Goal: Task Accomplishment & Management: Manage account settings

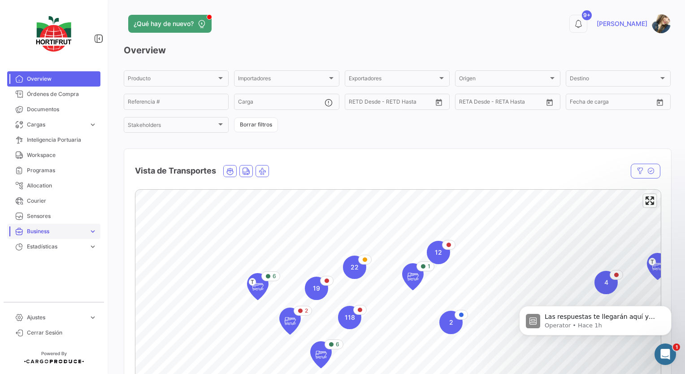
click at [39, 232] on span "Business" at bounding box center [56, 231] width 58 height 8
click at [605, 326] on p "Operator • Hace 1h" at bounding box center [603, 326] width 116 height 8
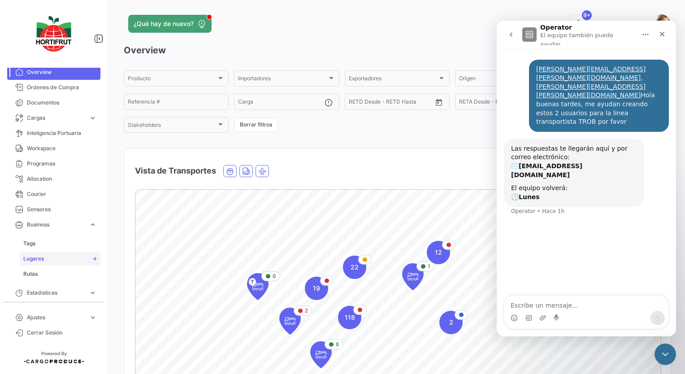
scroll to position [9, 0]
click at [35, 274] on span "Rutas" at bounding box center [30, 272] width 14 height 8
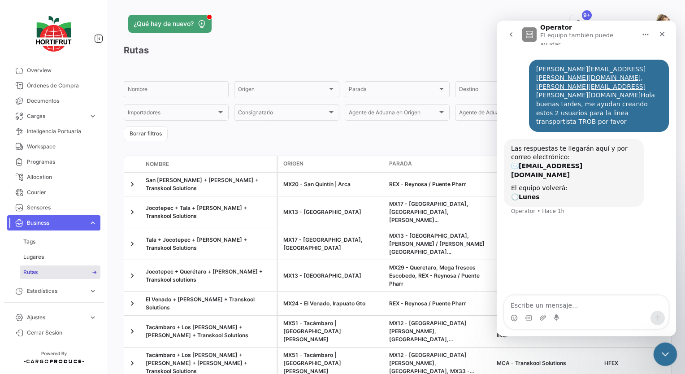
click at [664, 348] on icon "Cerrar Intercom Messenger" at bounding box center [664, 353] width 11 height 11
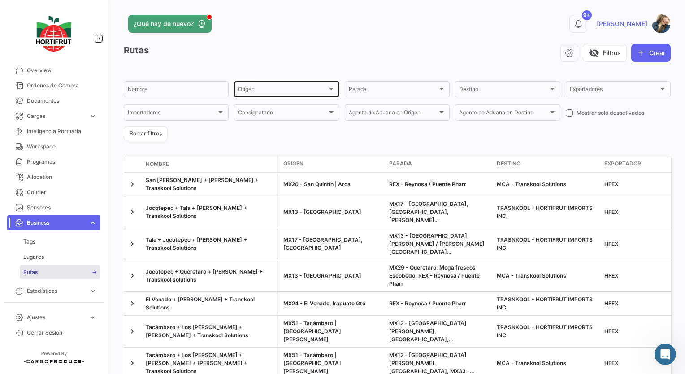
click at [301, 91] on div "Origen" at bounding box center [282, 90] width 89 height 6
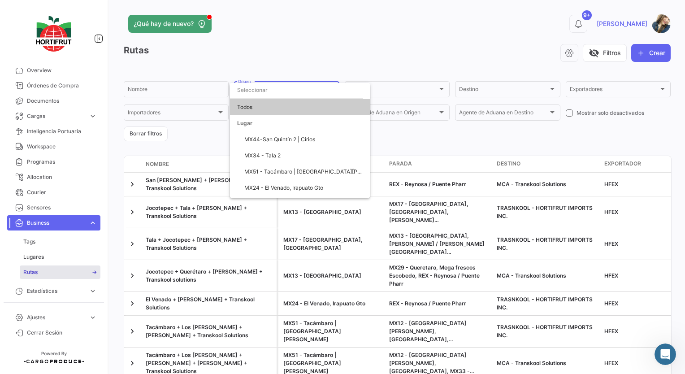
click at [301, 91] on input "dropdown search" at bounding box center [296, 90] width 133 height 16
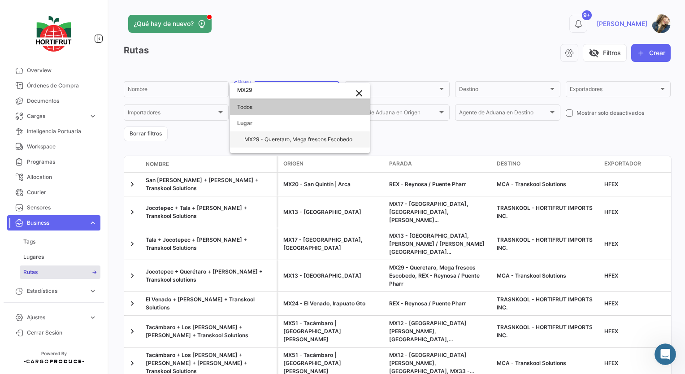
type input "MX29"
click at [291, 142] on span "MX29 - Queretaro, Mega frescos Escobedo" at bounding box center [298, 139] width 108 height 7
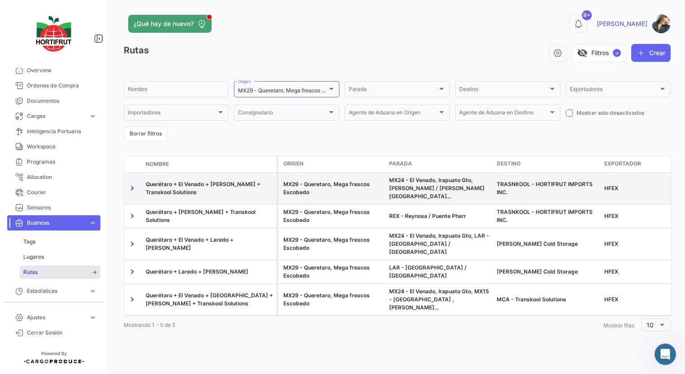
click at [133, 186] on link at bounding box center [132, 188] width 9 height 9
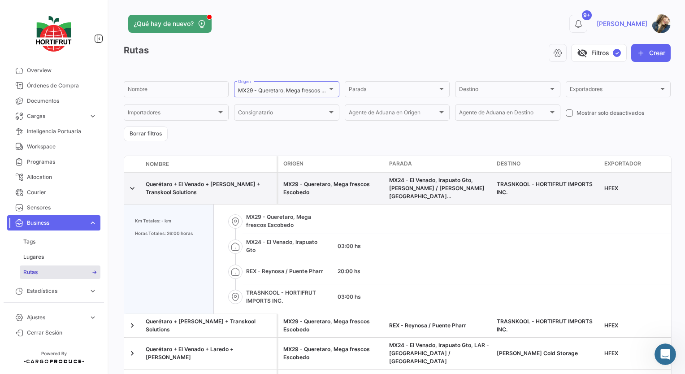
click at [177, 181] on span "Querétaro + El Venado + [PERSON_NAME] + Transkool Solutions" at bounding box center [203, 188] width 115 height 15
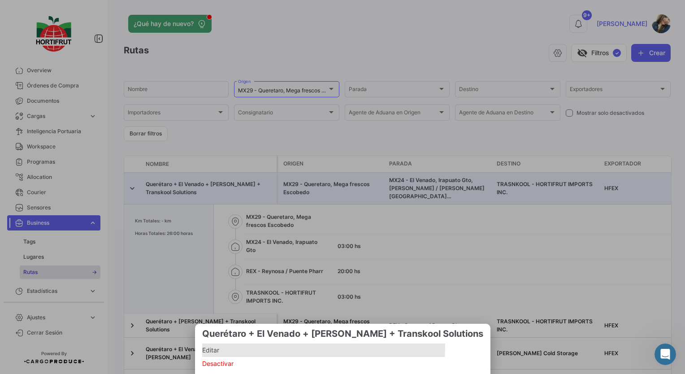
click at [249, 345] on span "Editar" at bounding box center [342, 350] width 281 height 11
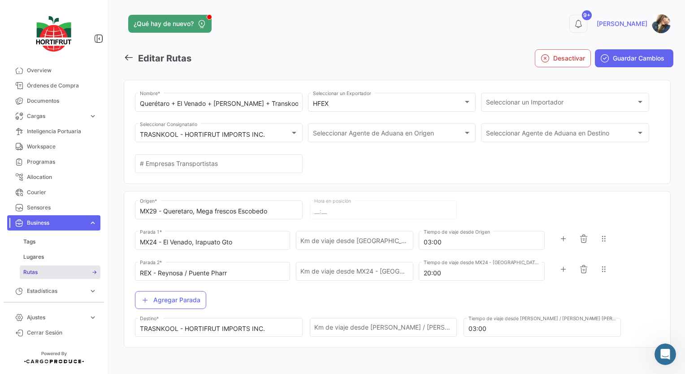
type input "08:00"
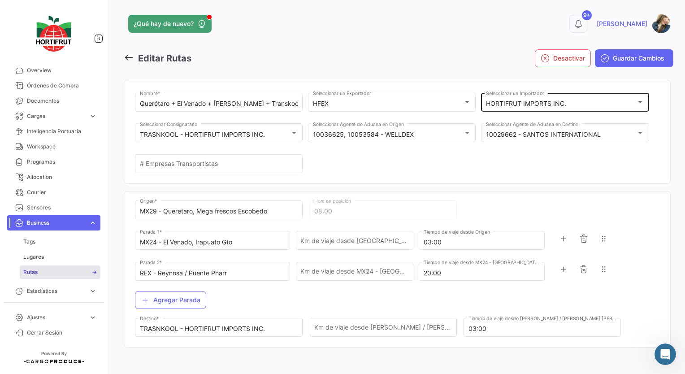
click at [504, 105] on mat-select-trigger "HORTIFRUT IMPORTS INC." at bounding box center [526, 104] width 80 height 8
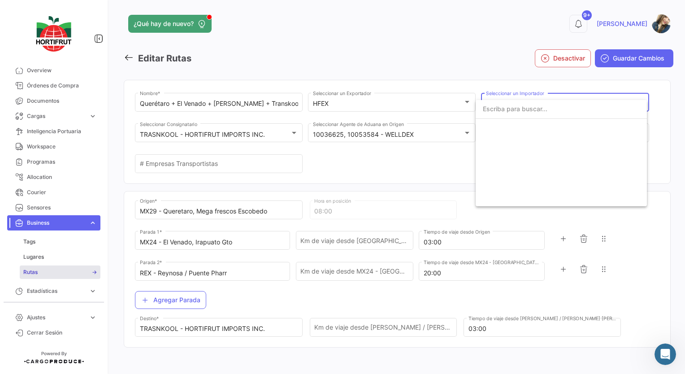
scroll to position [1434, 0]
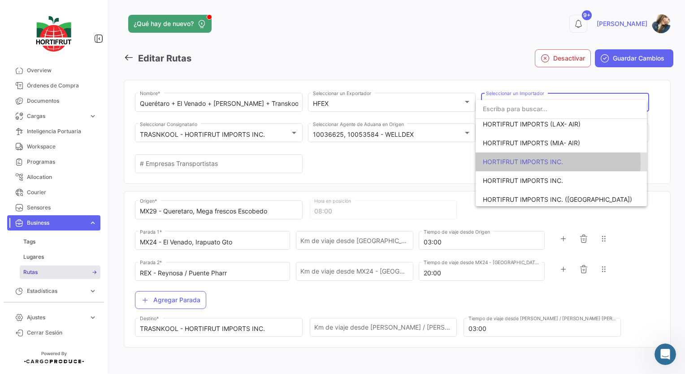
click at [508, 163] on span "HORTIFRUT IMPORTS INC." at bounding box center [523, 162] width 80 height 8
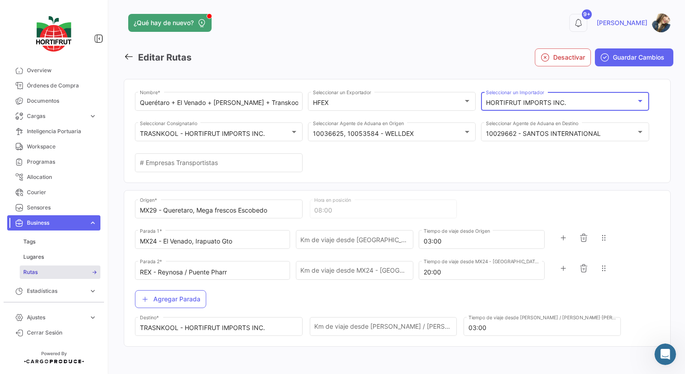
scroll to position [2, 0]
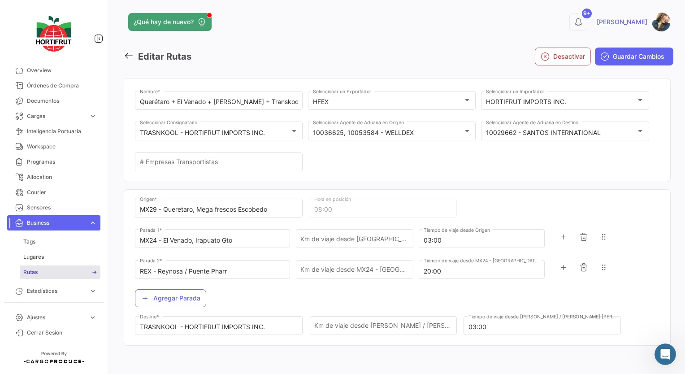
click at [129, 59] on icon at bounding box center [129, 56] width 10 height 10
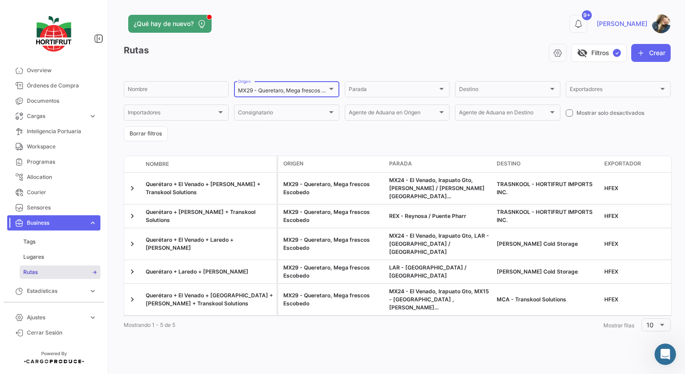
click at [301, 94] on span "MX29 - Queretaro, Mega frescos Escobedo" at bounding box center [292, 90] width 108 height 7
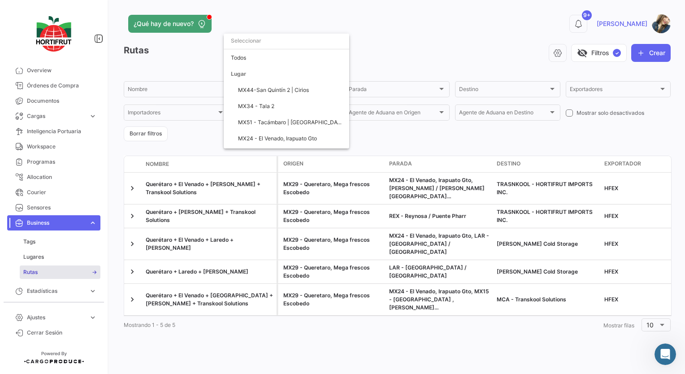
scroll to position [112, 0]
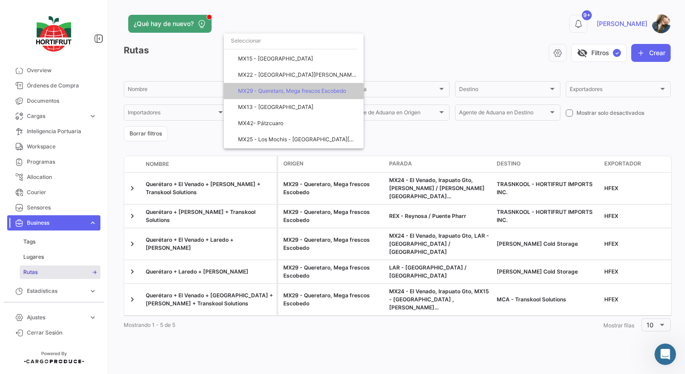
click at [273, 43] on input "dropdown search" at bounding box center [290, 41] width 133 height 16
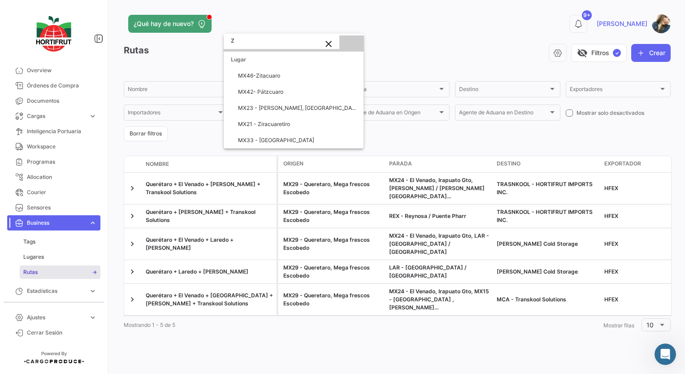
scroll to position [0, 0]
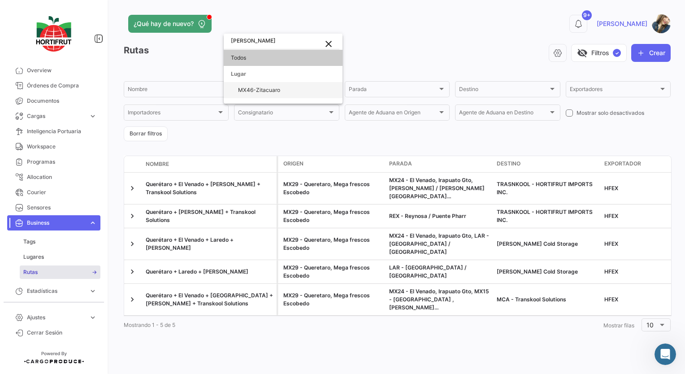
type input "[PERSON_NAME]"
click at [280, 90] on span "MX46-Zitacuaro" at bounding box center [259, 90] width 42 height 7
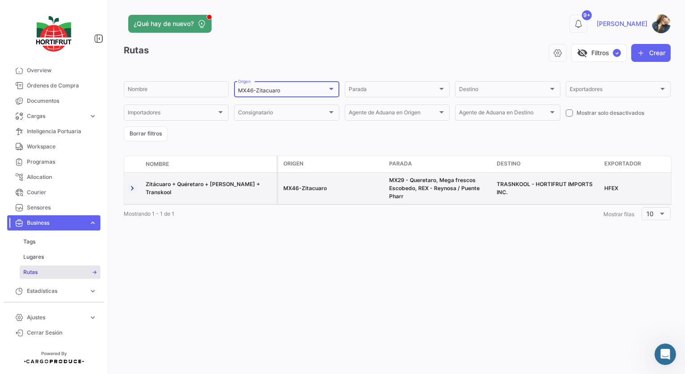
click at [134, 190] on link at bounding box center [132, 188] width 9 height 9
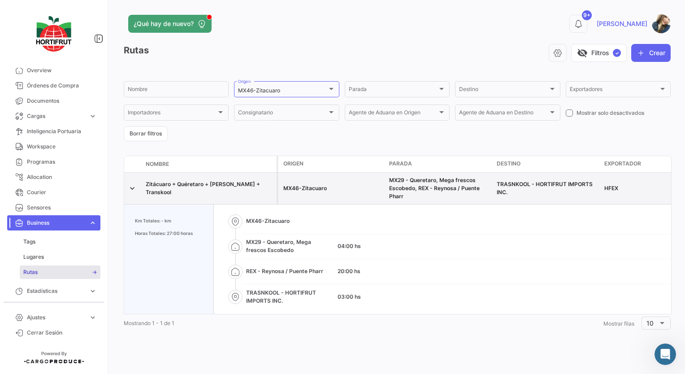
drag, startPoint x: 264, startPoint y: 188, endPoint x: 144, endPoint y: 188, distance: 119.3
click at [144, 188] on datatable-body-cell "Zitácuaro + Quéretaro + [PERSON_NAME] + Transkool" at bounding box center [209, 188] width 135 height 31
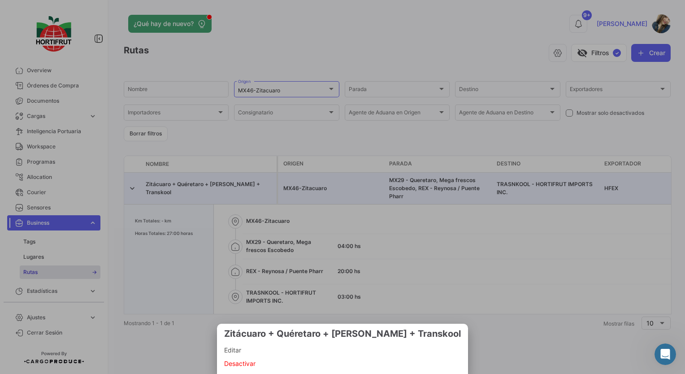
copy span "Zitácuaro + Quéretaro + [PERSON_NAME] + Transkool"
click at [645, 56] on div at bounding box center [342, 187] width 685 height 374
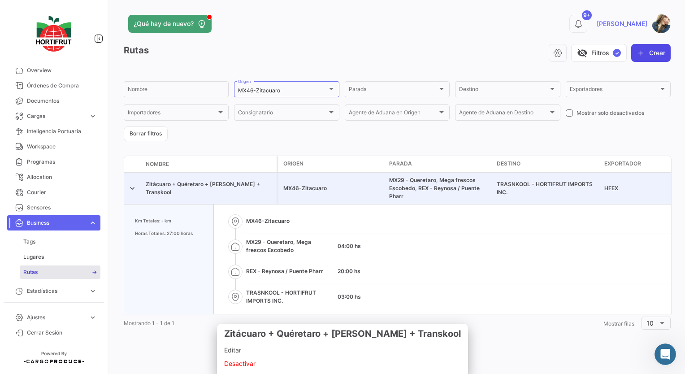
click at [648, 57] on button "Crear" at bounding box center [650, 53] width 39 height 18
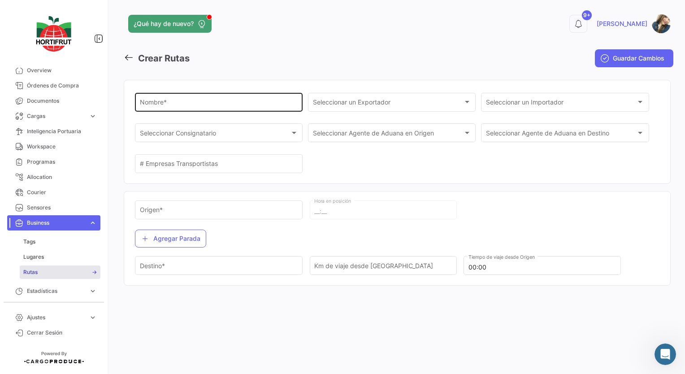
click at [168, 107] on input "Nombre *" at bounding box center [219, 104] width 158 height 8
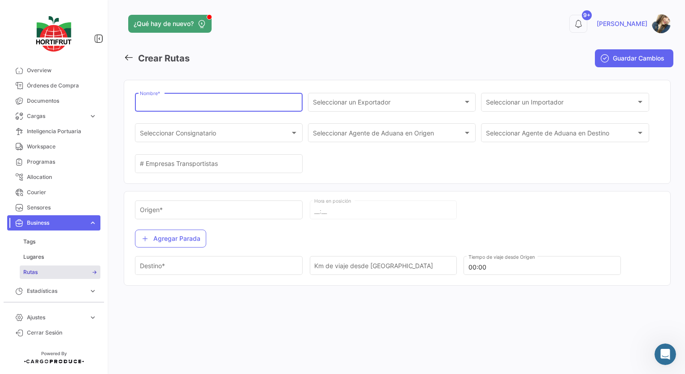
paste input "Zitácuaro + Quéretaro + [PERSON_NAME] + Transkool"
click at [211, 104] on input "Zitácuaro + Quéretaro + [PERSON_NAME] + Transkool" at bounding box center [219, 104] width 158 height 8
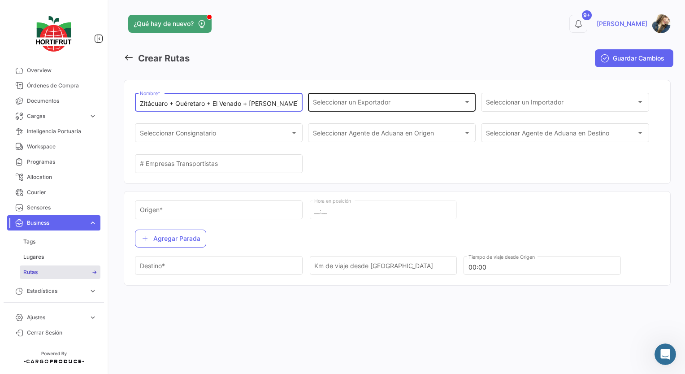
type input "Zitácuaro + Quéretaro + El Venado + [PERSON_NAME] + Transkool"
click at [345, 106] on span "Seleccionar un Exportador" at bounding box center [388, 104] width 150 height 8
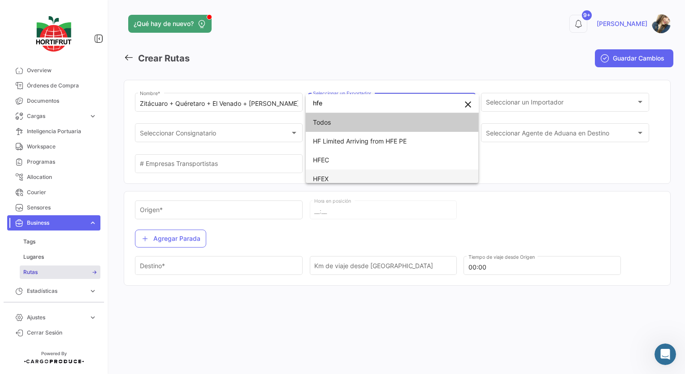
type input "hfe"
click at [340, 177] on span "HFEX" at bounding box center [392, 178] width 159 height 19
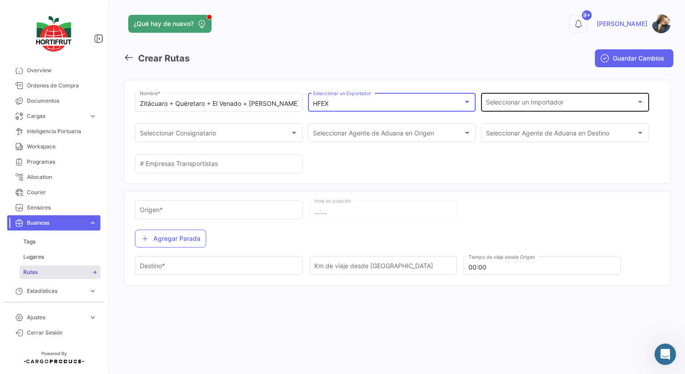
click at [515, 101] on span "Seleccionar un Importador" at bounding box center [561, 104] width 150 height 8
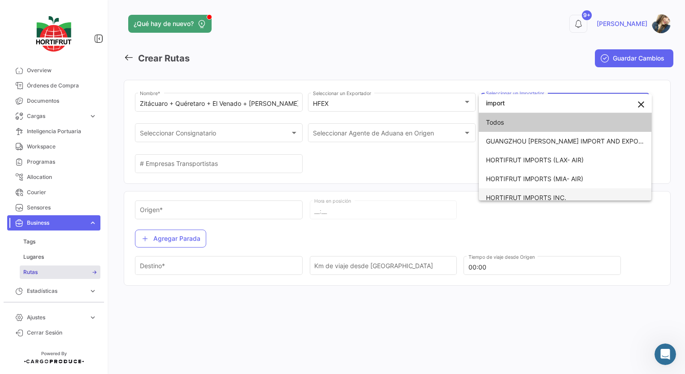
type input "import"
click at [548, 191] on span "HORTIFRUT IMPORTS INC." at bounding box center [565, 197] width 159 height 19
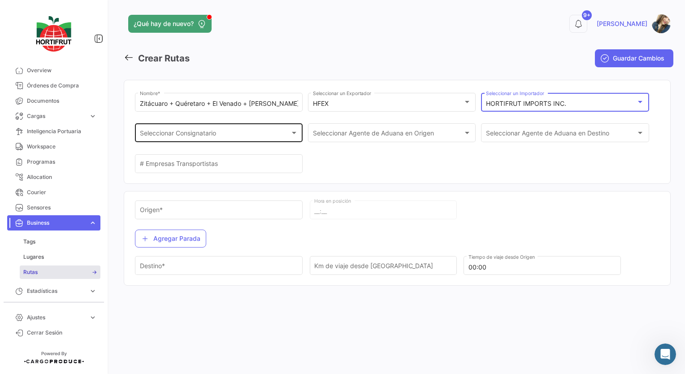
click at [243, 135] on div "Seleccionar Consignatario" at bounding box center [215, 135] width 150 height 8
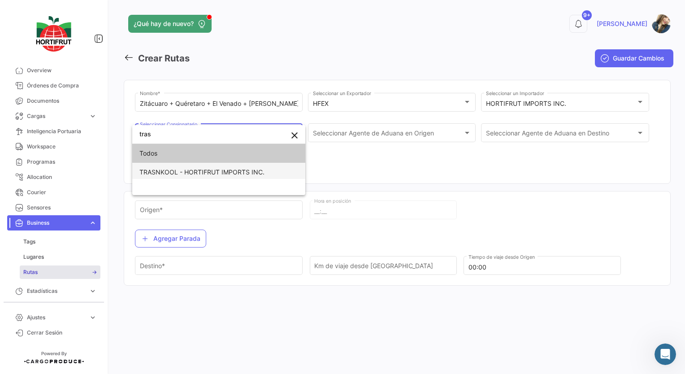
type input "tras"
click at [209, 168] on span "TRASNKOOL - HORTIFRUT IMPORTS INC." at bounding box center [201, 172] width 125 height 8
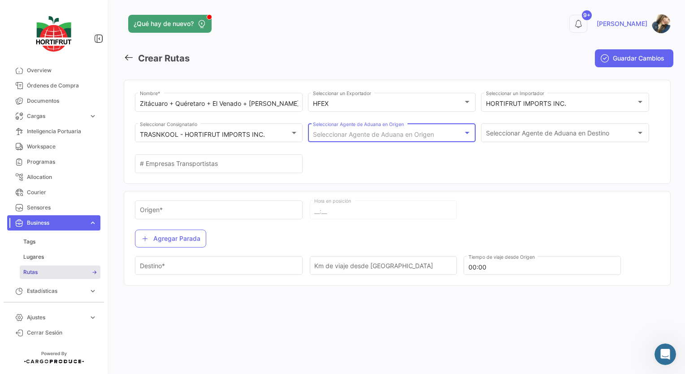
click at [364, 134] on span "Seleccionar Agente de Aduana en Origen" at bounding box center [373, 134] width 121 height 8
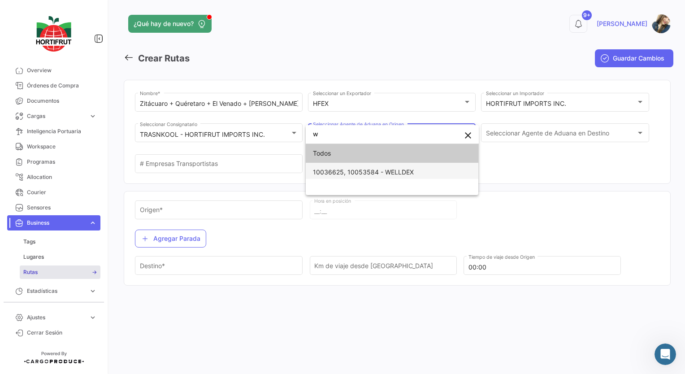
type input "w"
click at [368, 166] on span "10036625, 10053584 - WELLDEX" at bounding box center [392, 172] width 159 height 19
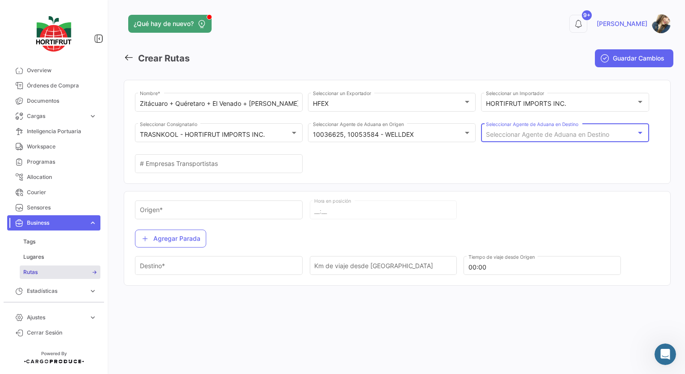
click at [545, 138] on span "Seleccionar Agente de Aduana en Destino" at bounding box center [547, 134] width 123 height 8
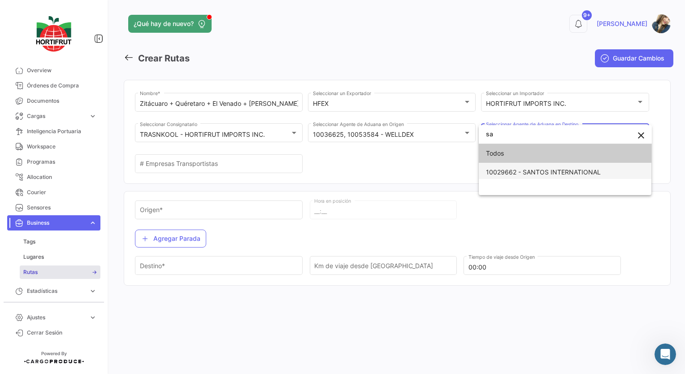
type input "sa"
click at [541, 172] on span "10029662 - SANTOS INTERNATIONAL" at bounding box center [543, 172] width 115 height 8
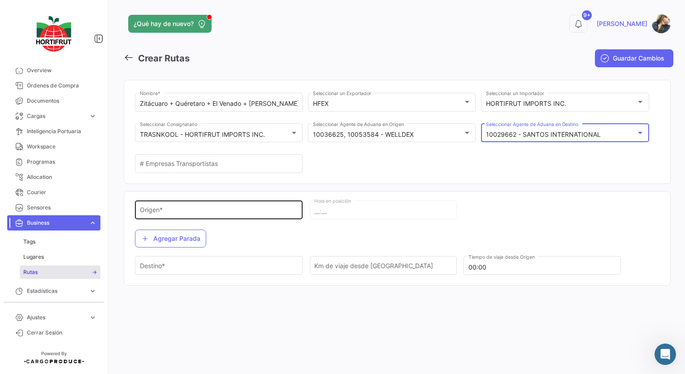
click at [199, 213] on input "Origen *" at bounding box center [219, 212] width 158 height 8
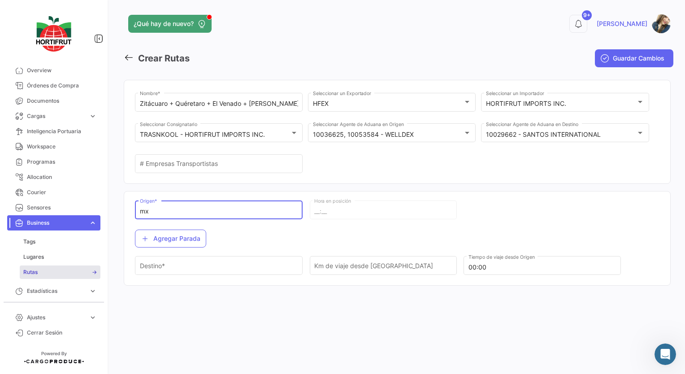
type input "m"
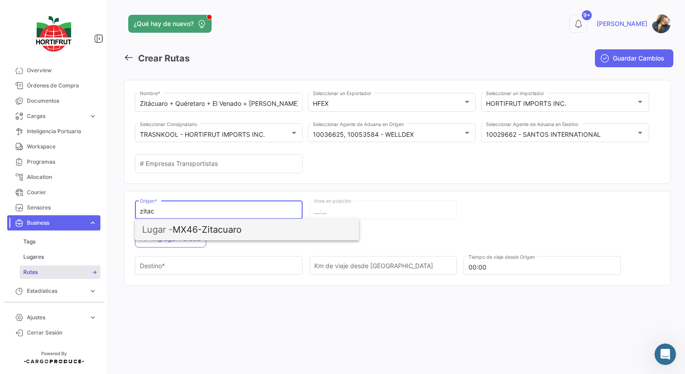
click at [197, 230] on span "Lugar - MX46-Zitacuaro" at bounding box center [247, 230] width 210 height 22
type input "MX46-Zitacuaro"
type input "00:00"
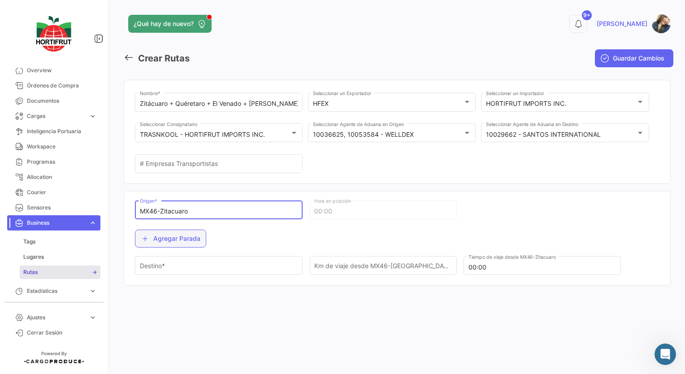
click at [187, 239] on button "Agregar Parada" at bounding box center [170, 239] width 71 height 18
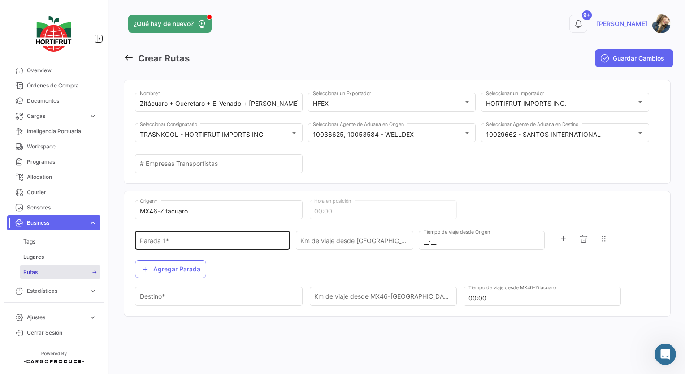
click at [168, 241] on input "[PERSON_NAME] 1 *" at bounding box center [213, 243] width 146 height 8
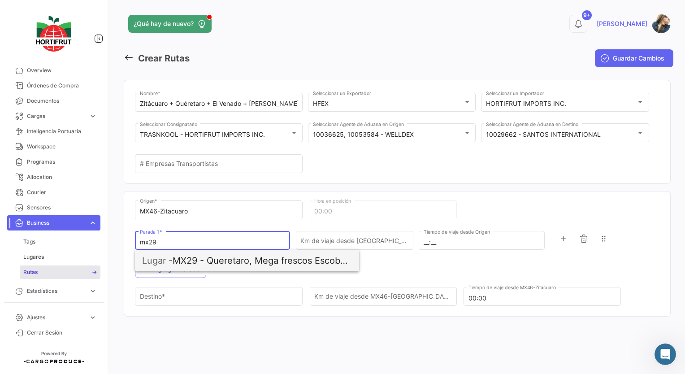
click at [165, 256] on span "Lugar -" at bounding box center [157, 260] width 30 height 11
type input "MX29 - Queretaro, Mega frescos Escobedo"
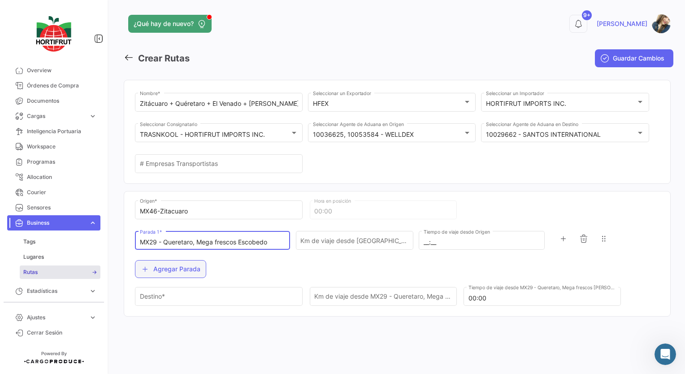
click at [163, 270] on button "Agregar Parada" at bounding box center [170, 269] width 71 height 18
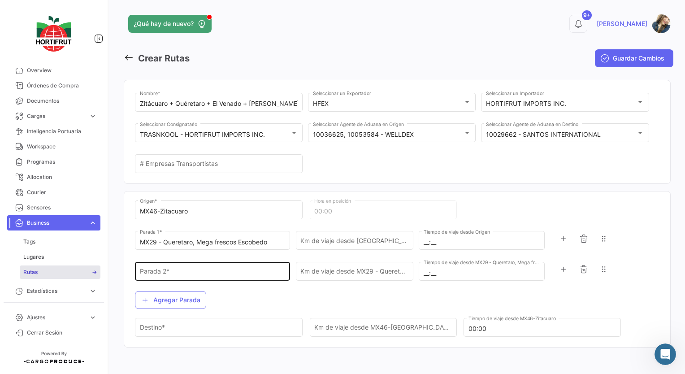
click at [162, 270] on input "[PERSON_NAME] 2 *" at bounding box center [213, 273] width 146 height 8
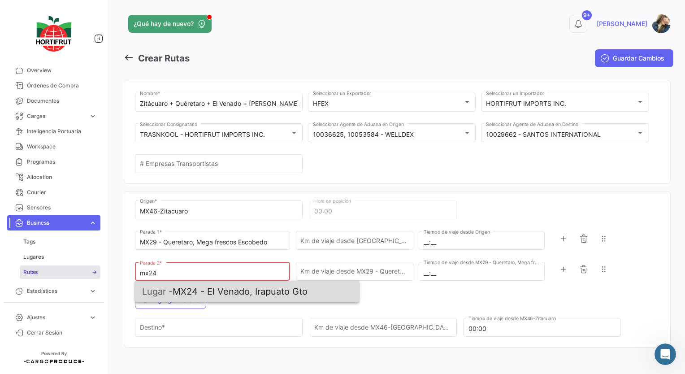
click at [169, 287] on span "Lugar -" at bounding box center [157, 291] width 30 height 11
type input "MX24 - El Venado, Irapuato Gto"
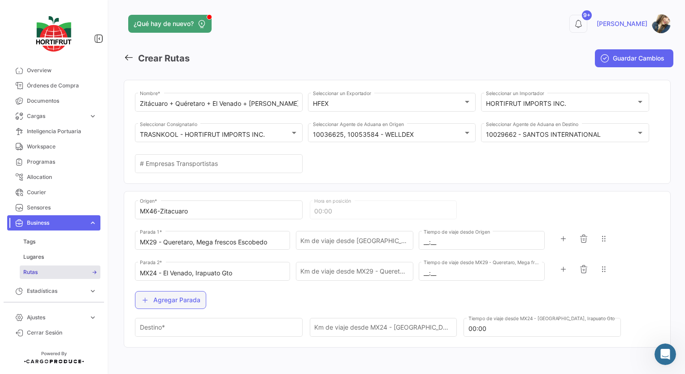
click at [167, 295] on button "Agregar Parada" at bounding box center [170, 300] width 71 height 18
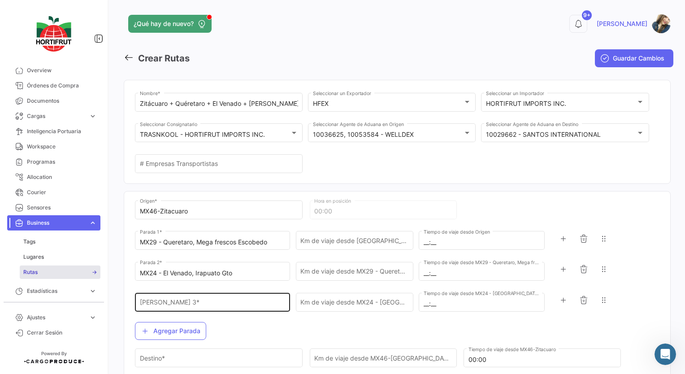
click at [168, 306] on input "[PERSON_NAME] 3 *" at bounding box center [213, 304] width 146 height 8
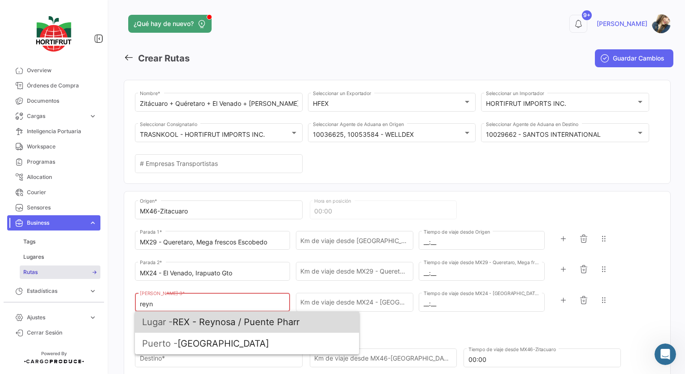
click at [173, 326] on span "Lugar -" at bounding box center [157, 322] width 30 height 11
type input "REX - Reynosa / Puente Pharr"
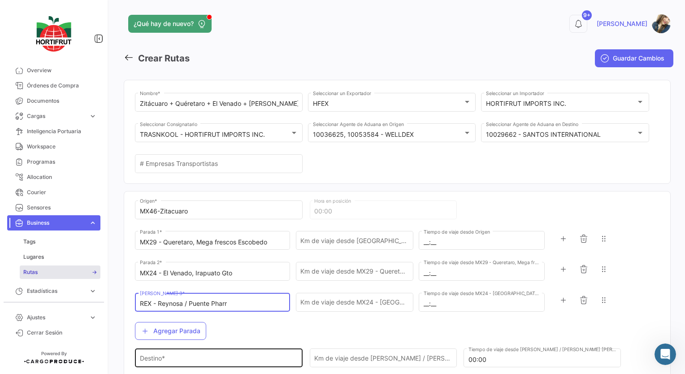
click at [153, 356] on input "Destino *" at bounding box center [219, 360] width 158 height 8
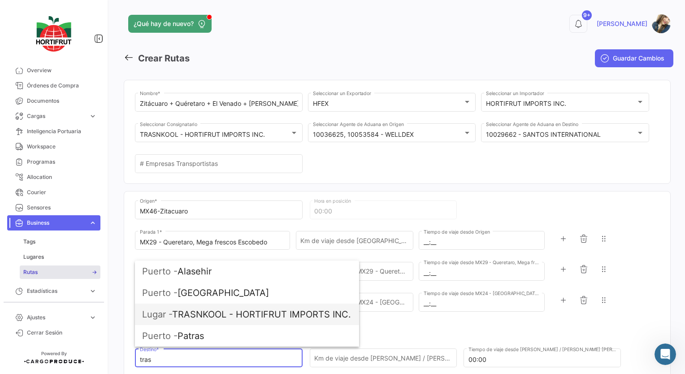
click at [208, 320] on span "Lugar - TRASNKOOL - HORTIFRUT IMPORTS INC." at bounding box center [247, 315] width 210 height 22
type input "TRASNKOOL - HORTIFRUT IMPORTS INC."
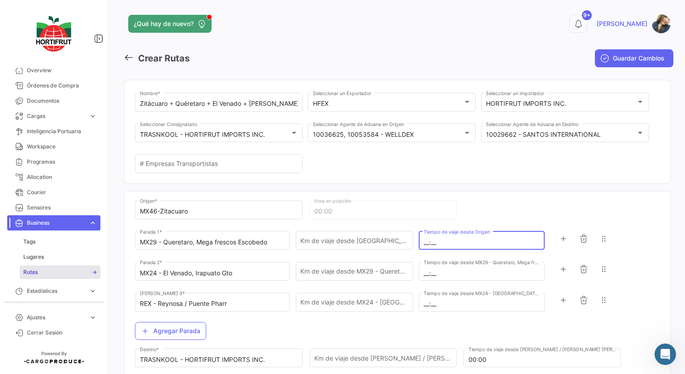
click at [424, 241] on input "__:__" at bounding box center [482, 243] width 117 height 8
type input "04:00"
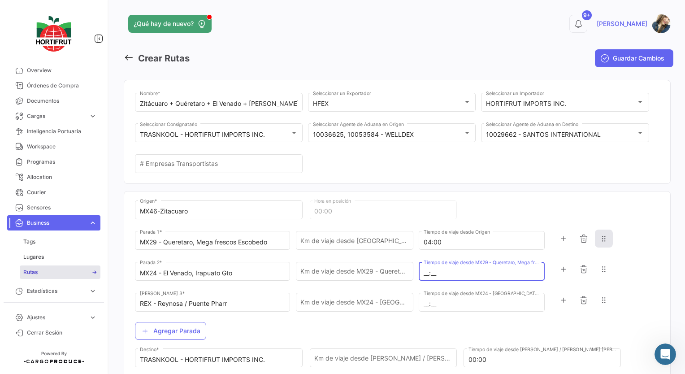
click at [602, 241] on icon "button" at bounding box center [604, 238] width 9 height 9
click at [419, 272] on div "__:__ Tiempo de viaje desde MX29 - Queretaro, Mega frescos [PERSON_NAME]" at bounding box center [482, 270] width 126 height 21
click at [424, 271] on input "__:__" at bounding box center [482, 273] width 117 height 8
type input "03:00"
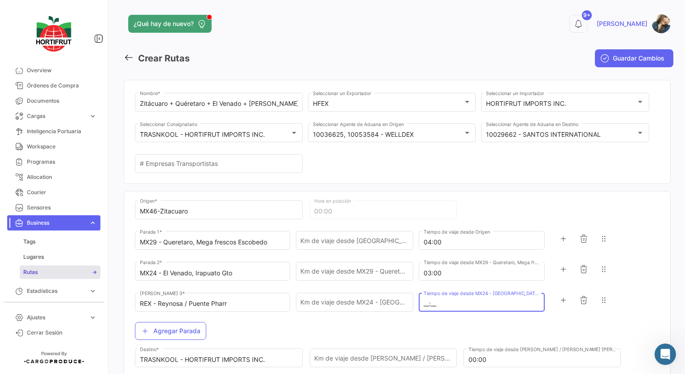
click at [424, 302] on input "__:__" at bounding box center [482, 304] width 117 height 8
type input "20:00"
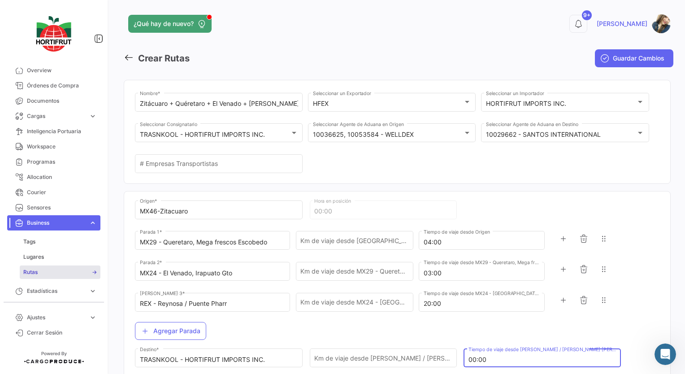
click at [469, 358] on input "00:00" at bounding box center [543, 360] width 148 height 8
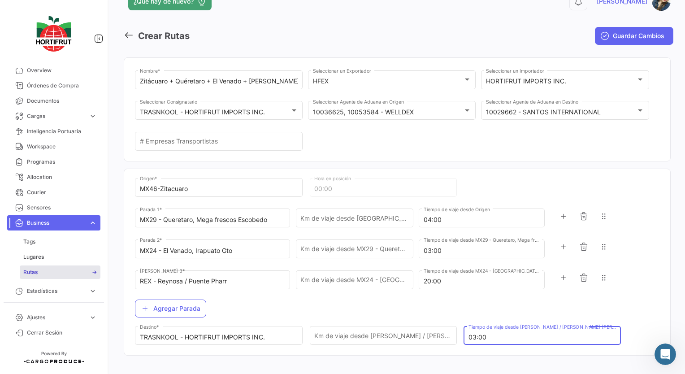
scroll to position [32, 0]
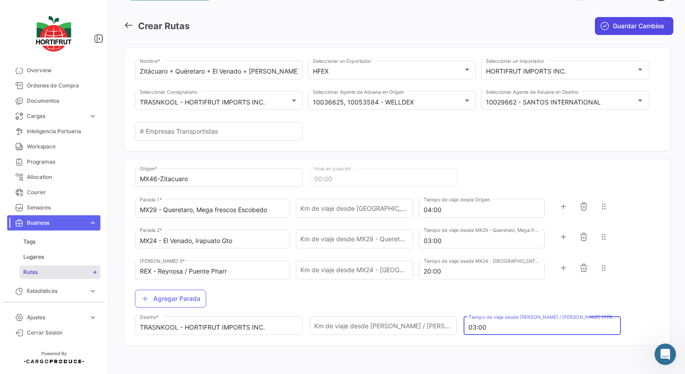
type input "03:00"
click at [596, 31] on button "Guardar Cambios" at bounding box center [634, 26] width 78 height 18
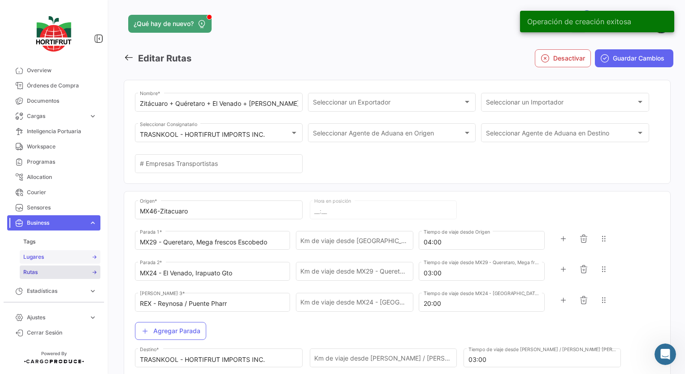
click at [43, 261] on link "Lugares" at bounding box center [60, 256] width 81 height 13
type input "00:00"
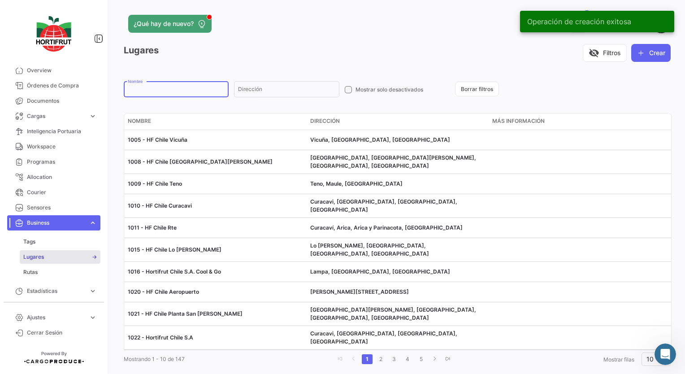
click at [174, 93] on input "Nombre" at bounding box center [176, 90] width 97 height 6
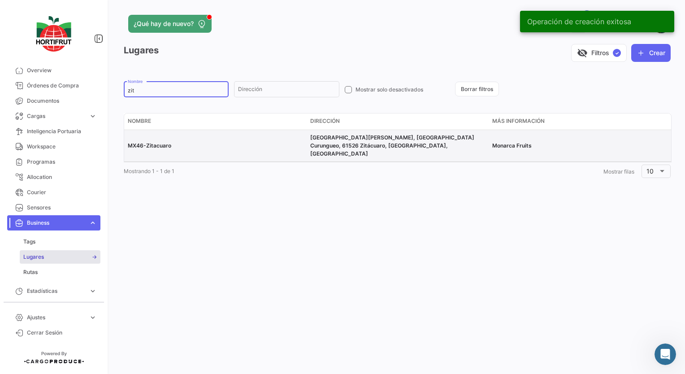
type input "zit"
click at [174, 142] on div "MX46-Zitacuaro" at bounding box center [215, 146] width 175 height 8
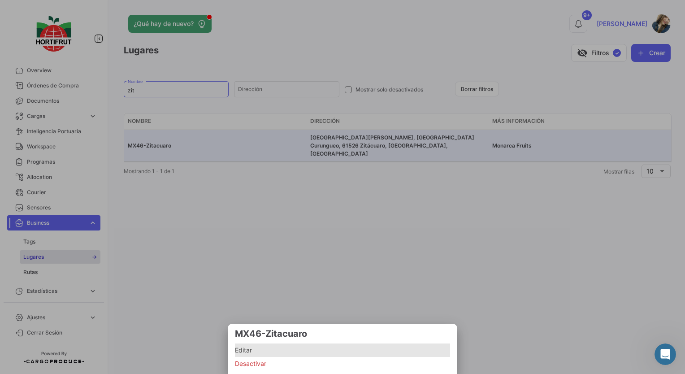
click at [247, 354] on span "Editar" at bounding box center [342, 350] width 215 height 11
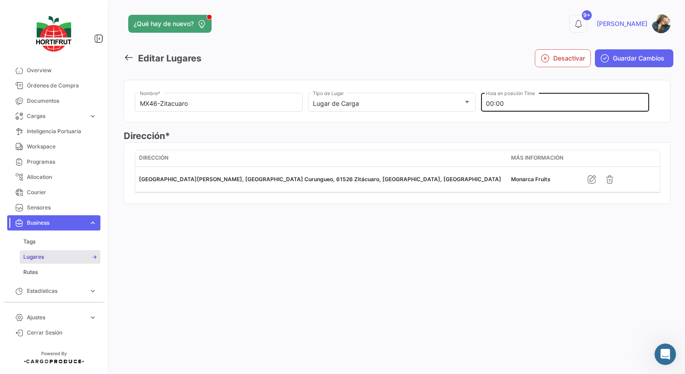
click at [493, 104] on input "00:00" at bounding box center [565, 104] width 158 height 8
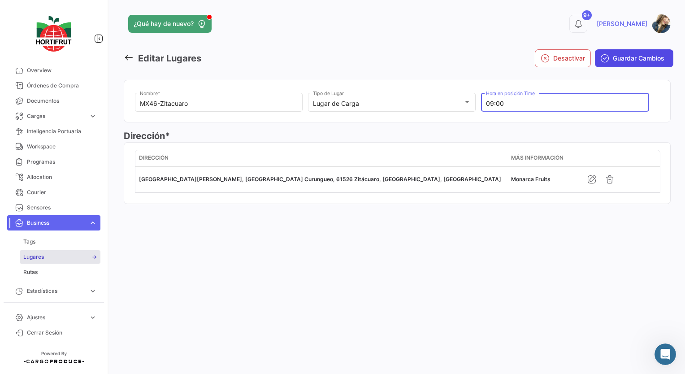
type input "09:00"
click at [620, 61] on span "Guardar Cambios" at bounding box center [639, 58] width 52 height 9
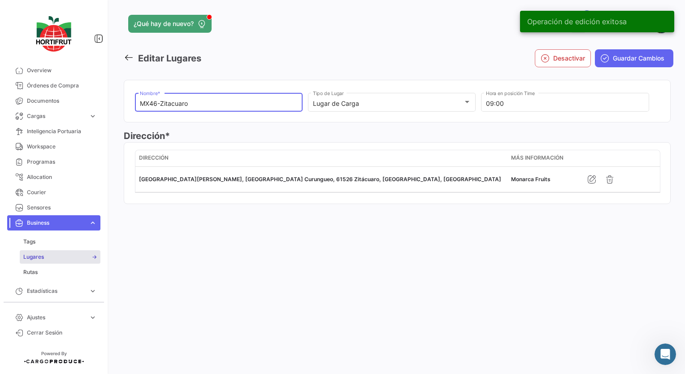
click at [207, 107] on input "MX46-Zitacuaro" at bounding box center [219, 104] width 158 height 8
type input "mx29"
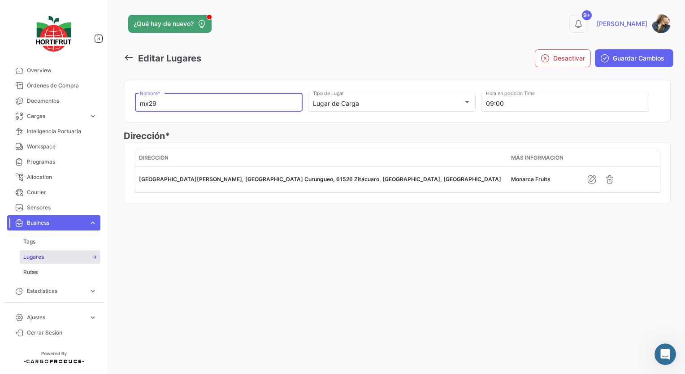
click at [187, 100] on input "mx29" at bounding box center [219, 104] width 158 height 8
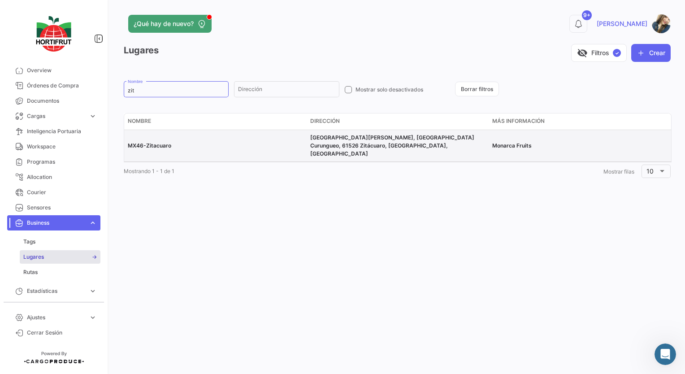
click at [161, 142] on span "MX46-Zitacuaro" at bounding box center [149, 145] width 43 height 7
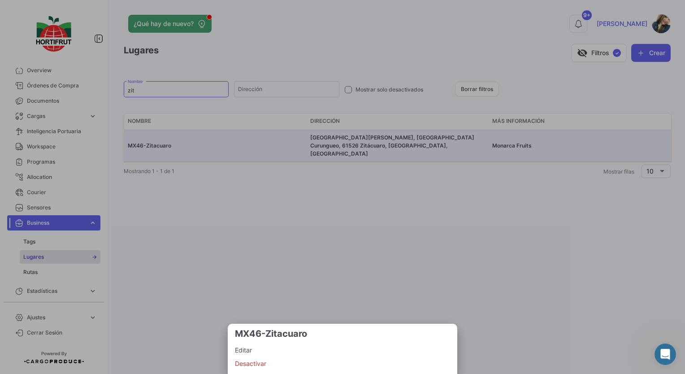
click at [261, 349] on span "Editar" at bounding box center [342, 350] width 215 height 11
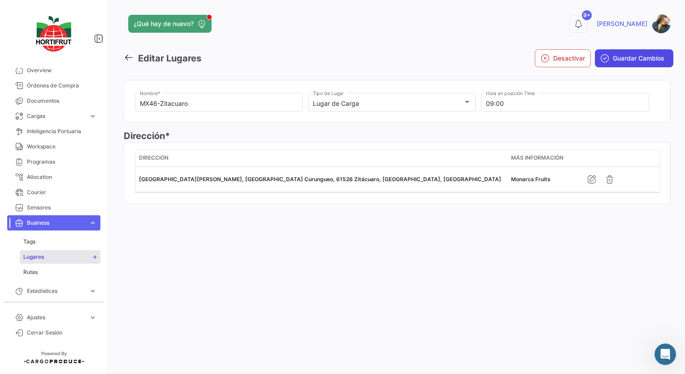
click at [613, 62] on span "Guardar Cambios" at bounding box center [639, 58] width 52 height 9
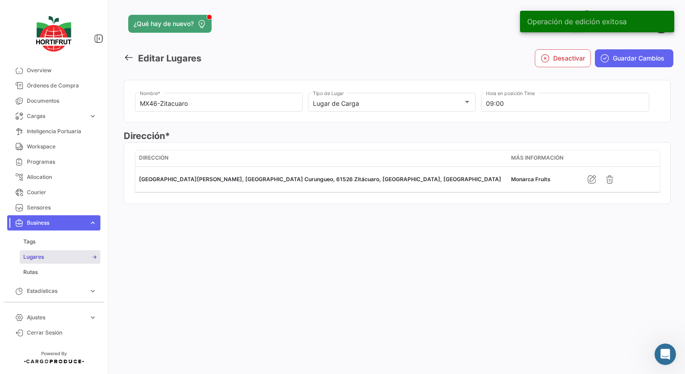
click at [613, 62] on span "Guardar Cambios" at bounding box center [639, 58] width 52 height 9
click at [622, 62] on span "Guardar Cambios" at bounding box center [639, 58] width 52 height 9
click at [129, 60] on icon at bounding box center [129, 57] width 10 height 10
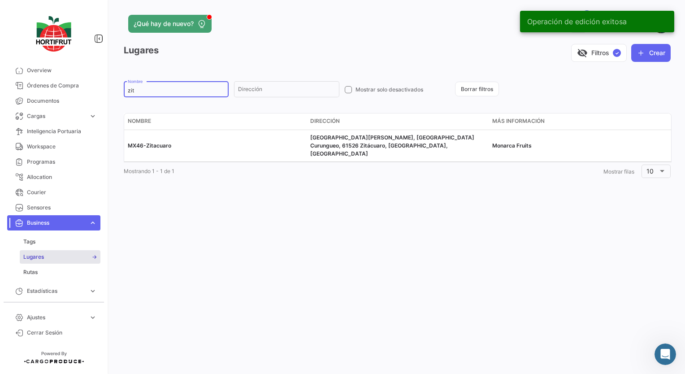
click at [145, 91] on input "zit" at bounding box center [176, 90] width 97 height 6
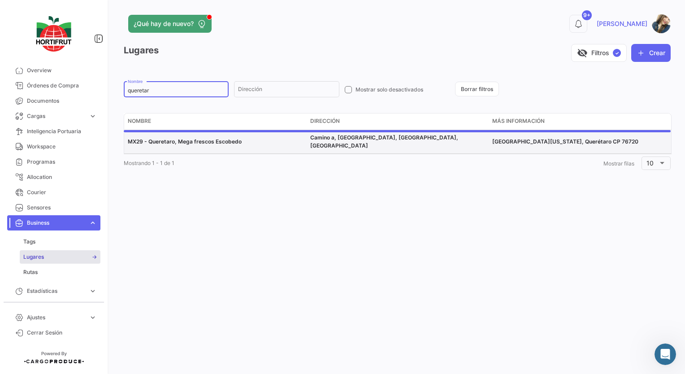
type input "queretar"
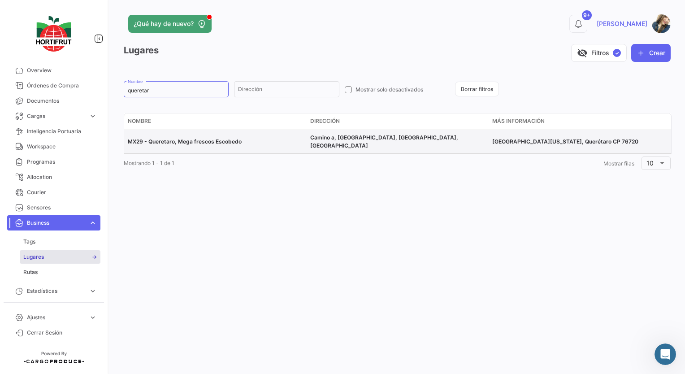
click at [171, 138] on span "MX29 - Queretaro, Mega frescos Escobedo" at bounding box center [185, 141] width 114 height 7
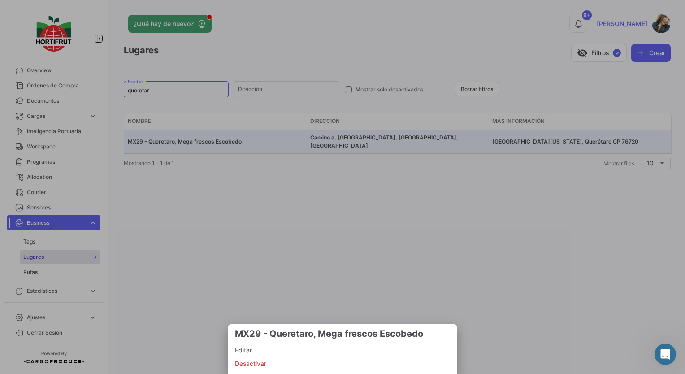
click at [273, 348] on span "Editar" at bounding box center [342, 350] width 215 height 11
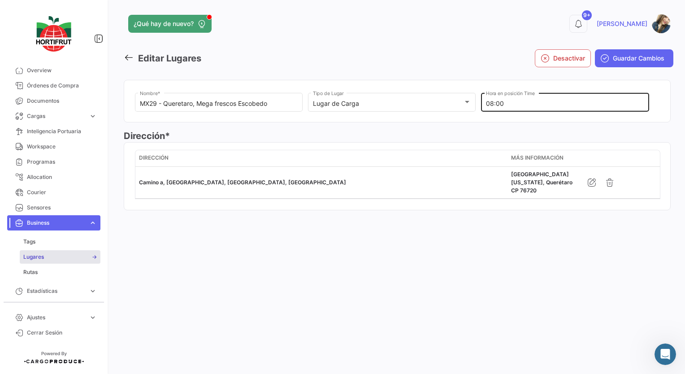
click at [493, 106] on input "08:00" at bounding box center [565, 104] width 158 height 8
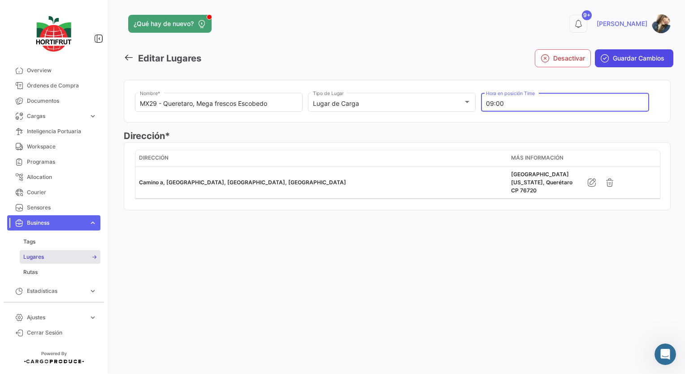
type input "09:00"
click at [629, 58] on span "Guardar Cambios" at bounding box center [639, 58] width 52 height 9
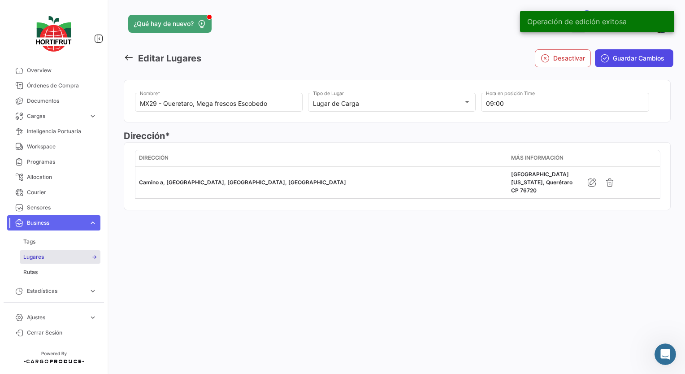
click at [615, 61] on span "Guardar Cambios" at bounding box center [639, 58] width 52 height 9
click at [126, 60] on icon at bounding box center [129, 57] width 10 height 10
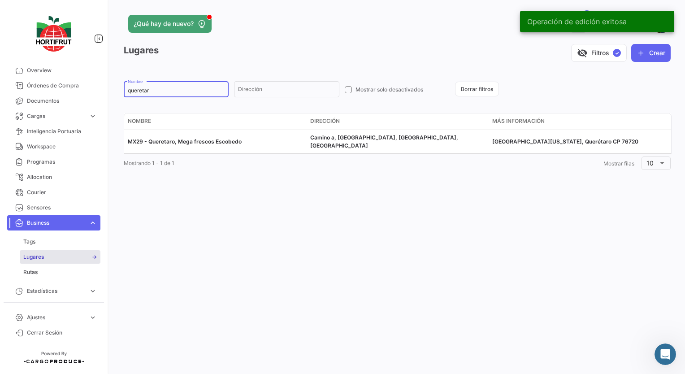
click at [161, 95] on div "queretar Nombre" at bounding box center [176, 88] width 97 height 17
click at [157, 92] on input "queretar" at bounding box center [176, 90] width 97 height 6
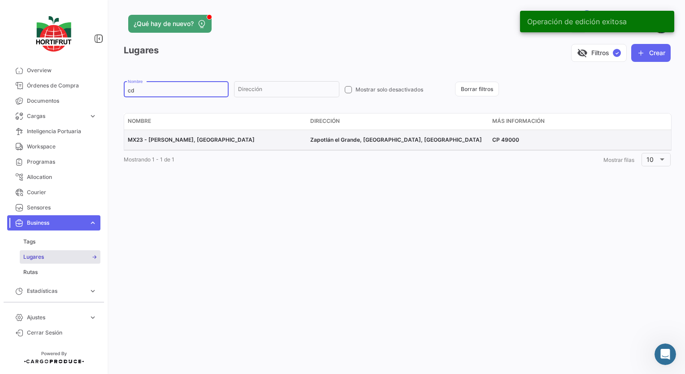
type input "cd"
click at [174, 138] on span "MX23 - [PERSON_NAME], [GEOGRAPHIC_DATA]" at bounding box center [191, 139] width 127 height 7
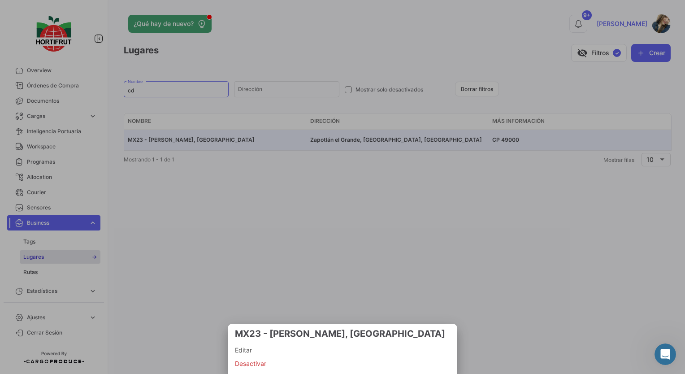
click at [240, 349] on span "Editar" at bounding box center [342, 350] width 215 height 11
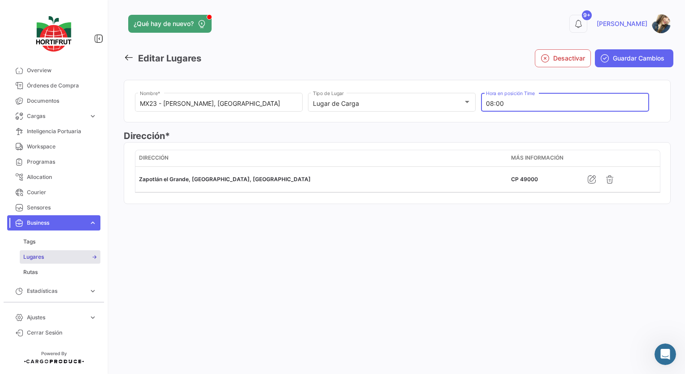
click at [493, 106] on input "08:00" at bounding box center [565, 104] width 158 height 8
type input "09:00"
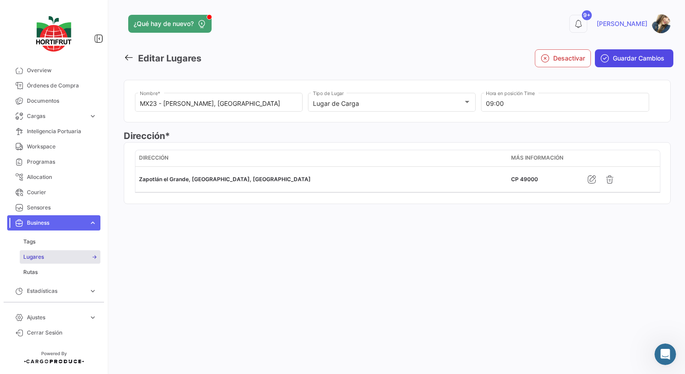
click at [618, 55] on span "Guardar Cambios" at bounding box center [639, 58] width 52 height 9
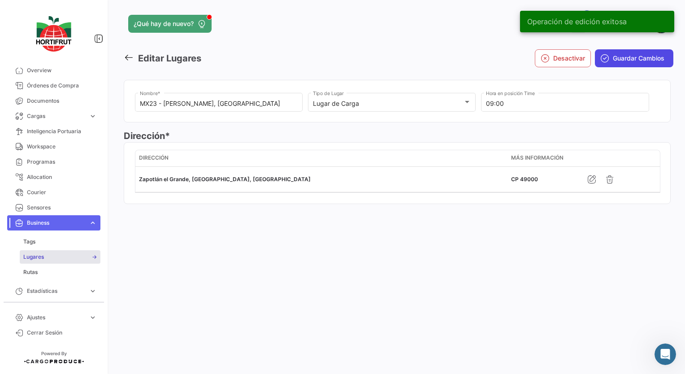
click at [612, 65] on button "Guardar Cambios" at bounding box center [634, 58] width 78 height 18
click at [130, 58] on icon at bounding box center [129, 57] width 10 height 10
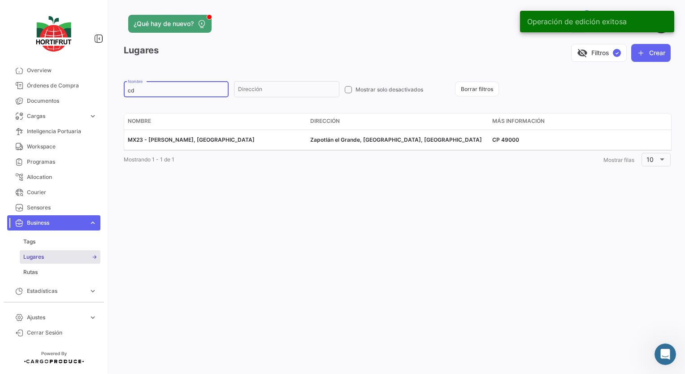
click at [147, 91] on input "cd" at bounding box center [176, 90] width 97 height 6
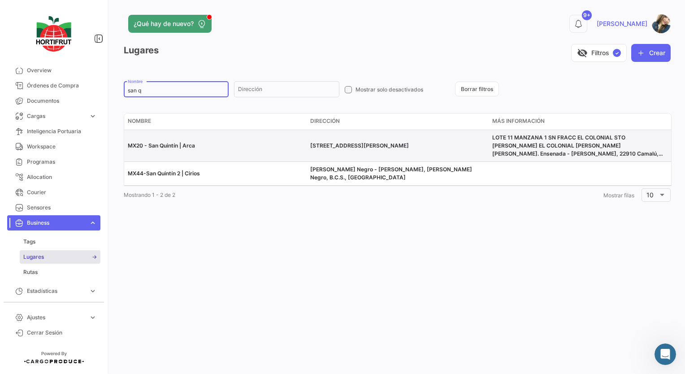
type input "san q"
click at [163, 148] on span "MX20 - San Quintín | Arca" at bounding box center [161, 145] width 67 height 7
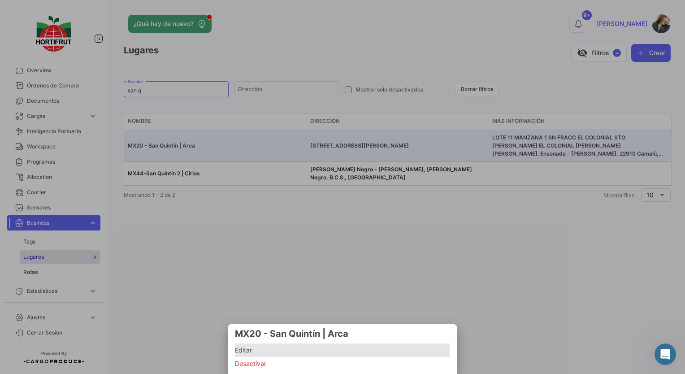
click at [236, 350] on span "Editar" at bounding box center [342, 350] width 215 height 11
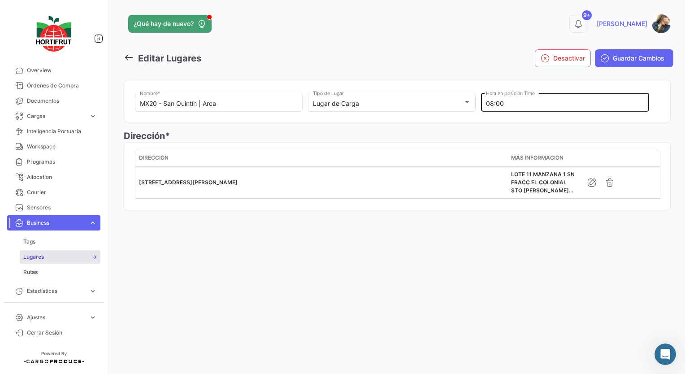
click at [493, 106] on input "08:00" at bounding box center [565, 104] width 158 height 8
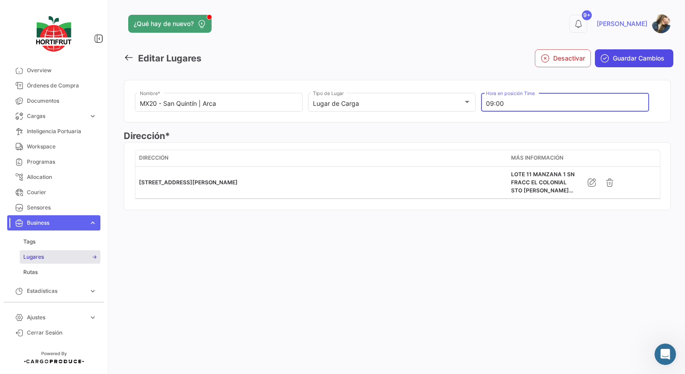
type input "09:00"
click at [604, 62] on icon "submit" at bounding box center [604, 58] width 9 height 9
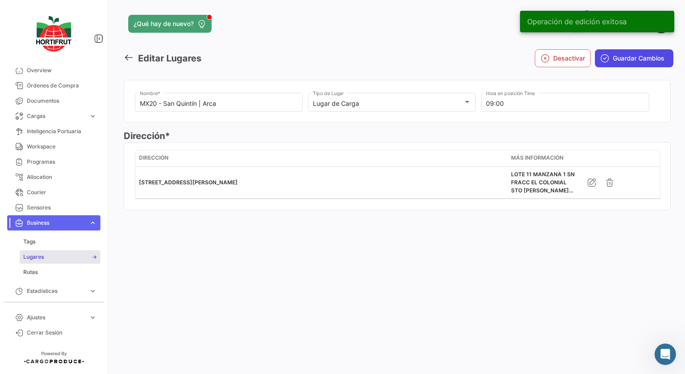
click at [621, 55] on span "Guardar Cambios" at bounding box center [639, 58] width 52 height 9
click at [133, 62] on link at bounding box center [131, 58] width 14 height 13
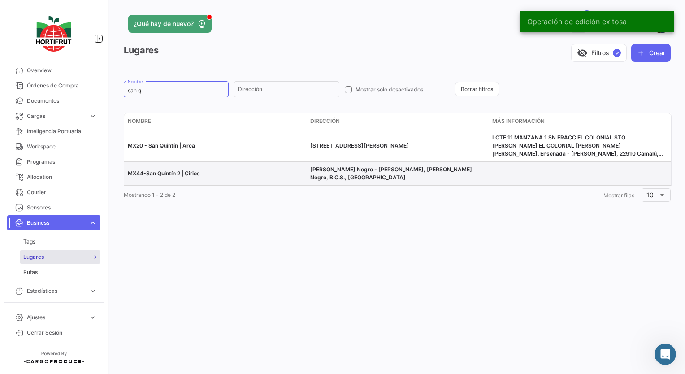
click at [196, 170] on span "MX44-San Quintín 2 | Cirios" at bounding box center [164, 173] width 72 height 7
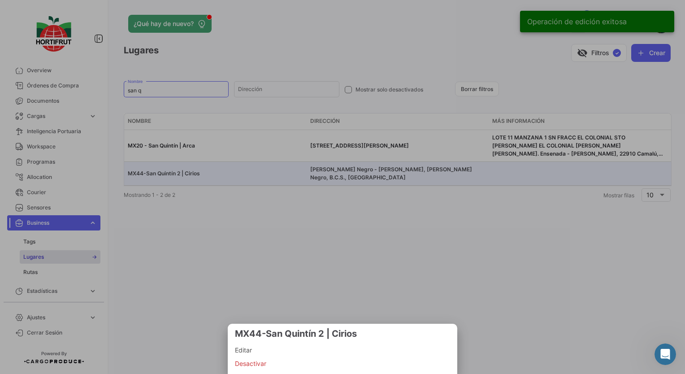
click at [263, 347] on span "Editar" at bounding box center [342, 350] width 215 height 11
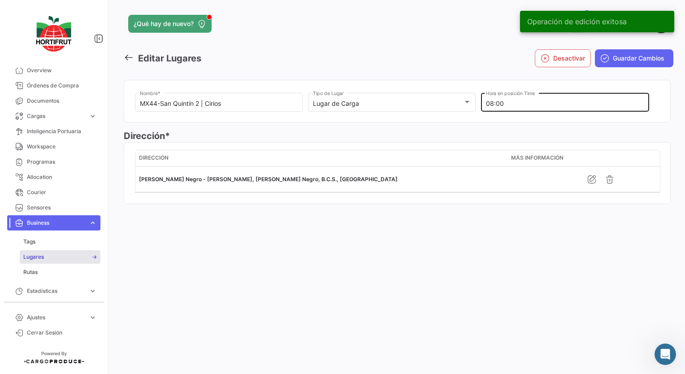
click at [493, 103] on input "08:00" at bounding box center [565, 104] width 158 height 8
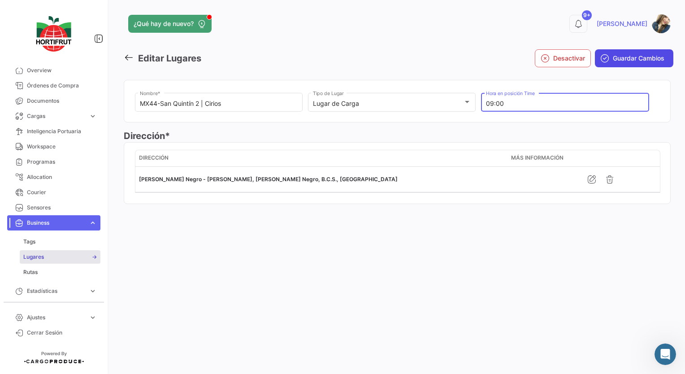
type input "09:00"
click at [619, 63] on button "Guardar Cambios" at bounding box center [634, 58] width 78 height 18
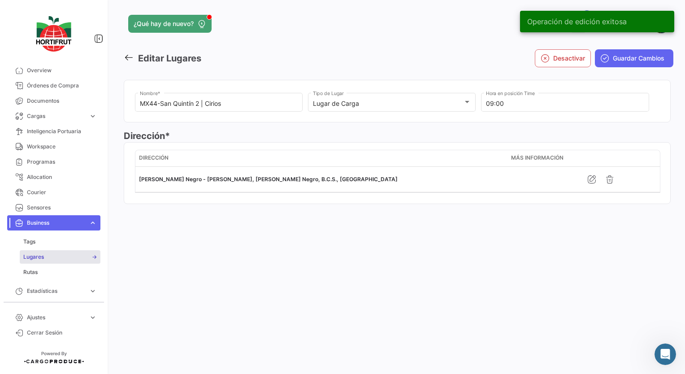
click at [619, 63] on button "Guardar Cambios" at bounding box center [634, 58] width 78 height 18
click at [129, 60] on icon at bounding box center [129, 57] width 10 height 10
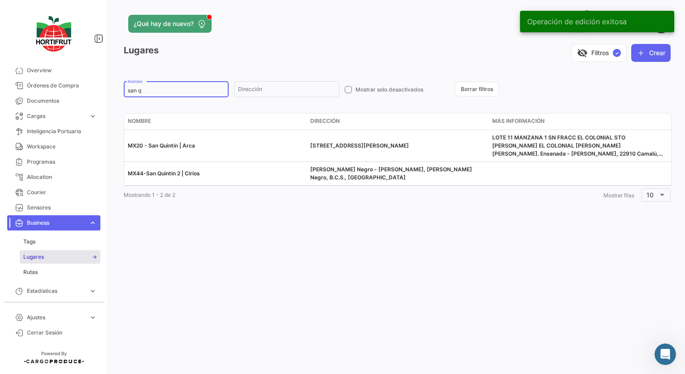
click at [148, 92] on input "san q" at bounding box center [176, 90] width 97 height 6
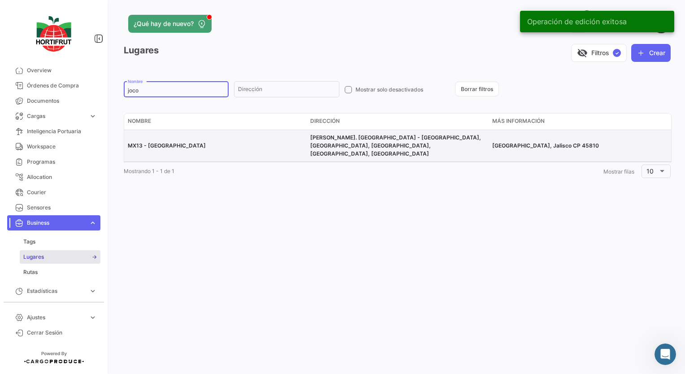
type input "joco"
click at [176, 143] on div "MX13 - [GEOGRAPHIC_DATA]" at bounding box center [215, 146] width 175 height 8
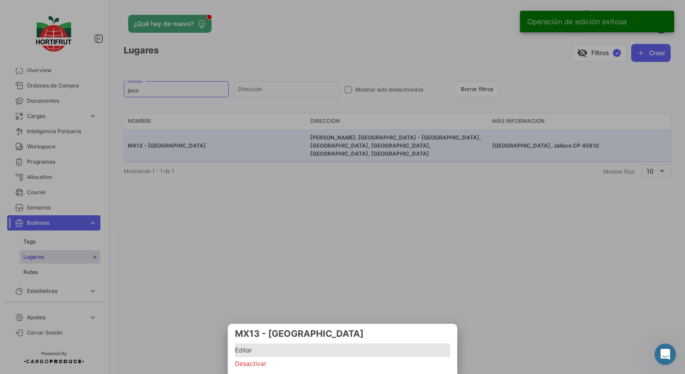
click at [249, 352] on span "Editar" at bounding box center [342, 350] width 215 height 11
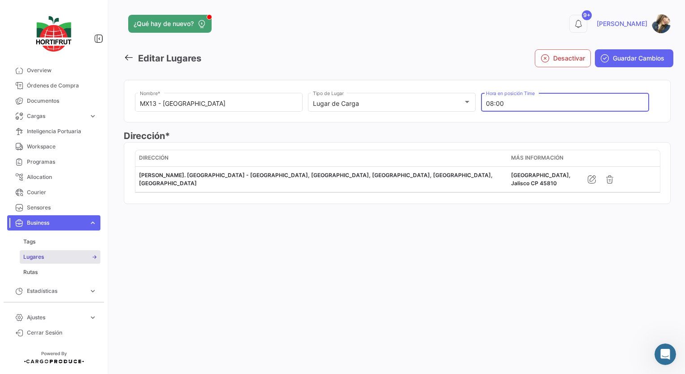
click at [494, 104] on input "08:00" at bounding box center [565, 104] width 158 height 8
type input "09:00"
click at [609, 58] on button "Guardar Cambios" at bounding box center [634, 58] width 78 height 18
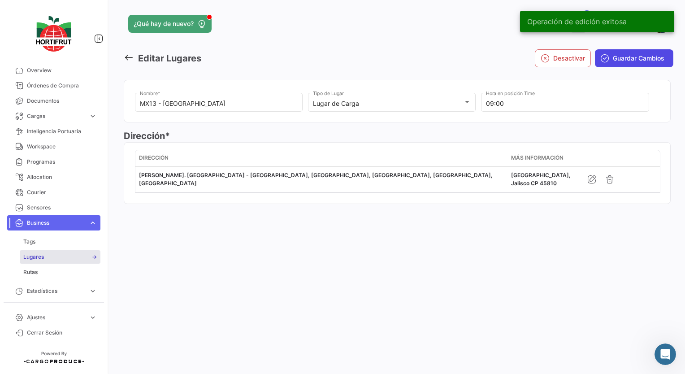
click at [611, 55] on button "Guardar Cambios" at bounding box center [634, 58] width 78 height 18
click at [129, 59] on icon at bounding box center [129, 57] width 10 height 10
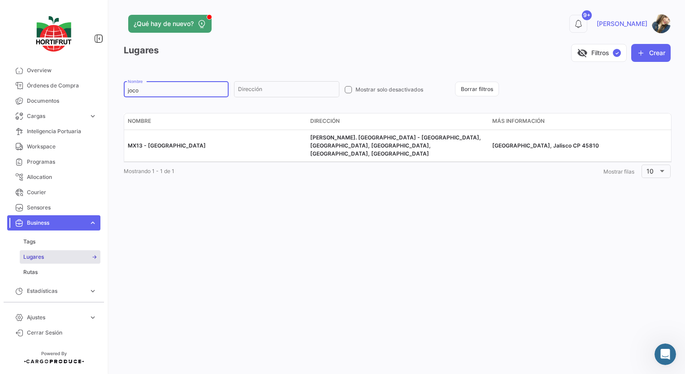
click at [168, 91] on input "joco" at bounding box center [176, 90] width 97 height 6
click at [148, 91] on input "joco" at bounding box center [176, 90] width 97 height 6
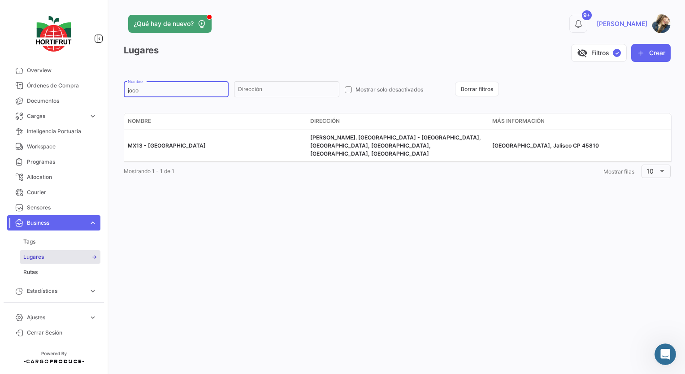
click at [148, 91] on input "joco" at bounding box center [176, 90] width 97 height 6
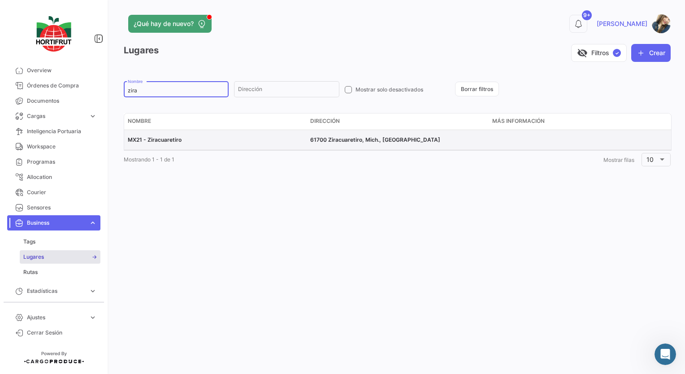
type input "zira"
click at [174, 136] on span "MX21 - Ziracuaretiro" at bounding box center [155, 139] width 54 height 7
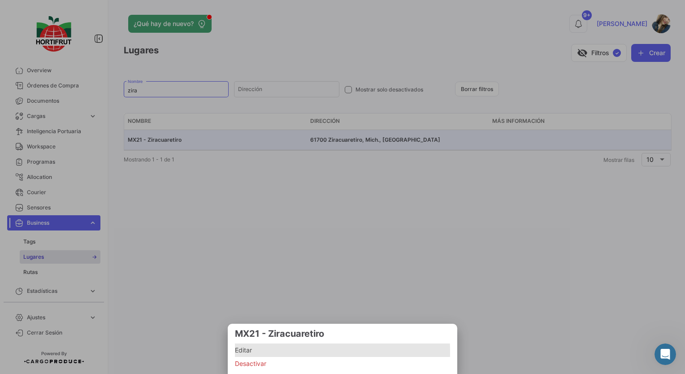
click at [248, 352] on span "Editar" at bounding box center [342, 350] width 215 height 11
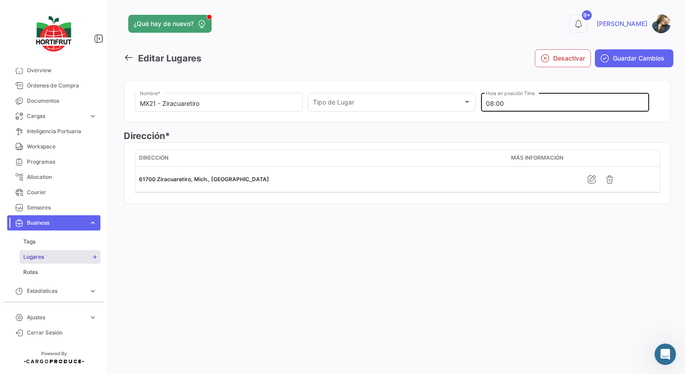
click at [494, 106] on input "08:00" at bounding box center [565, 104] width 158 height 8
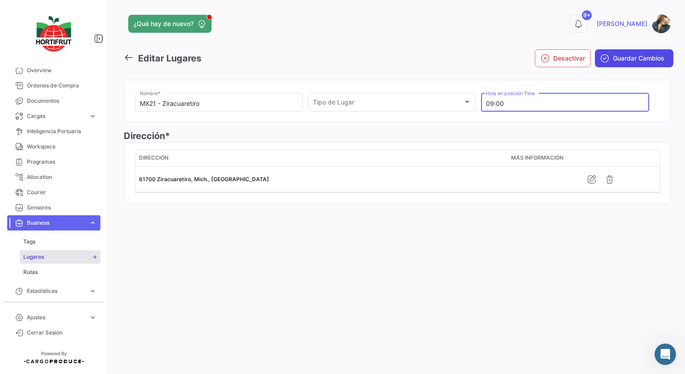
type input "09:00"
click at [620, 57] on span "Guardar Cambios" at bounding box center [639, 58] width 52 height 9
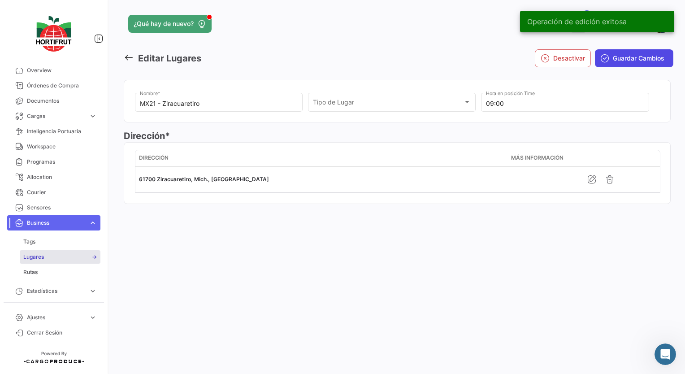
click at [633, 62] on span "Guardar Cambios" at bounding box center [639, 58] width 52 height 9
click at [61, 257] on link "Lugares" at bounding box center [60, 256] width 81 height 13
